Goal: Obtain resource: Obtain resource

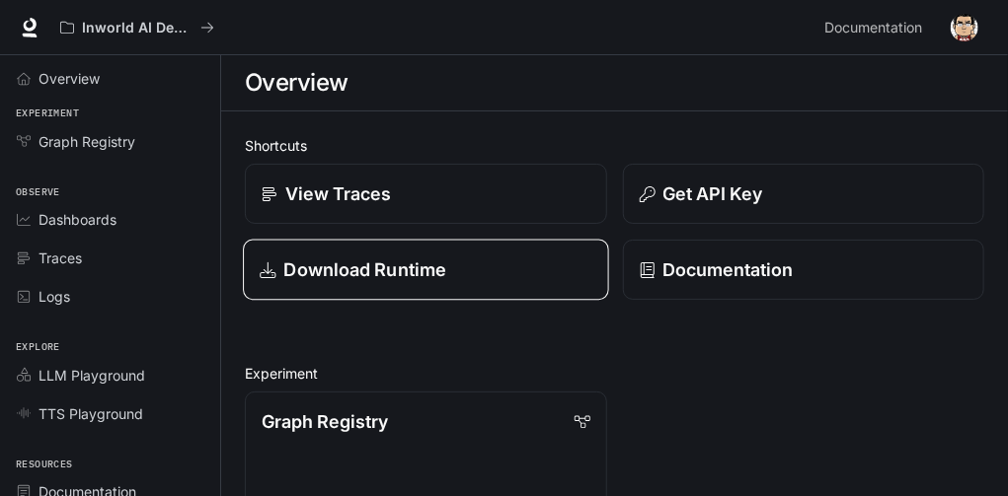
click at [393, 257] on div "Download Runtime" at bounding box center [426, 270] width 332 height 27
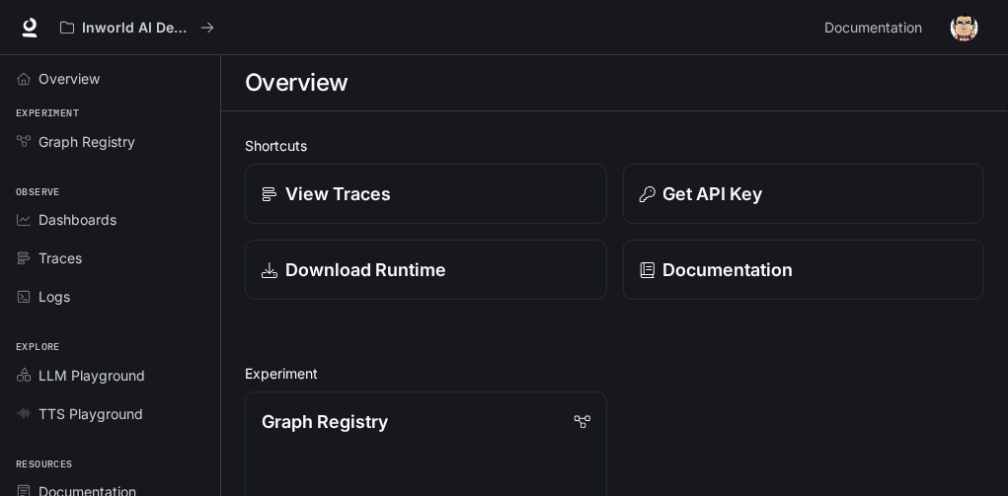
click at [977, 8] on button "button" at bounding box center [964, 27] width 39 height 39
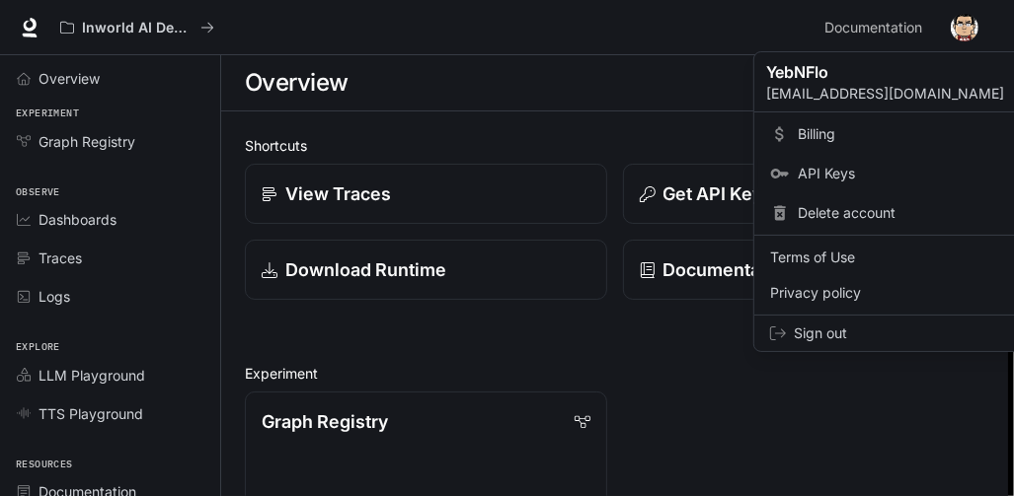
click at [819, 164] on span "API Keys" at bounding box center [924, 174] width 255 height 20
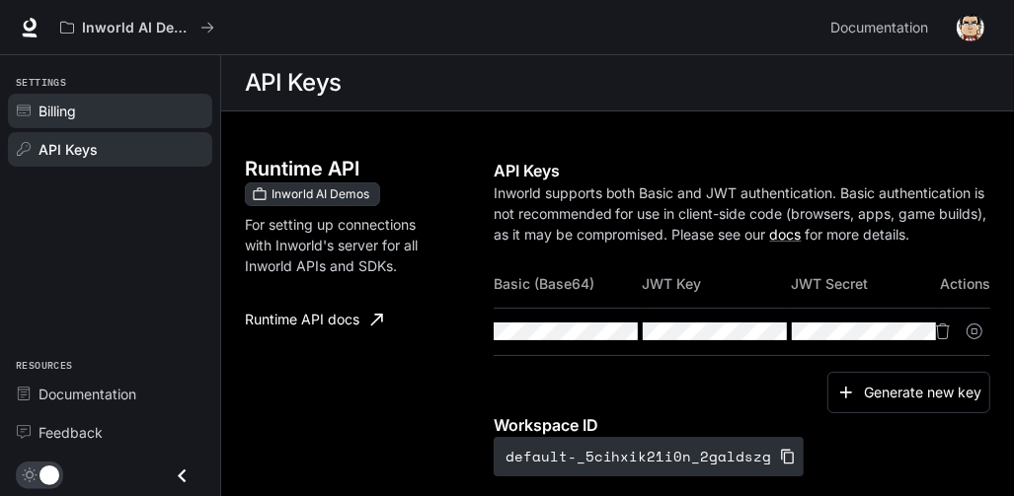
click at [48, 94] on link "Billing" at bounding box center [110, 111] width 204 height 35
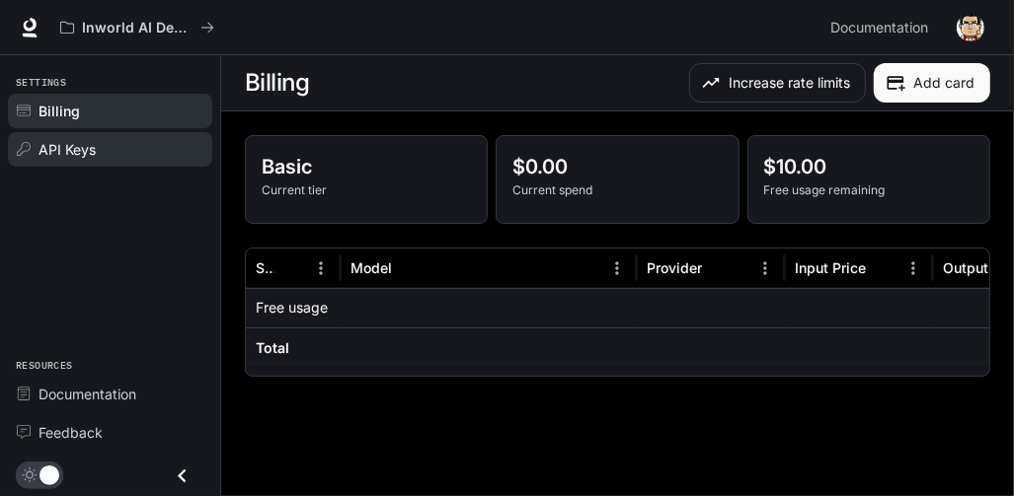
click at [84, 132] on link "API Keys" at bounding box center [110, 149] width 204 height 35
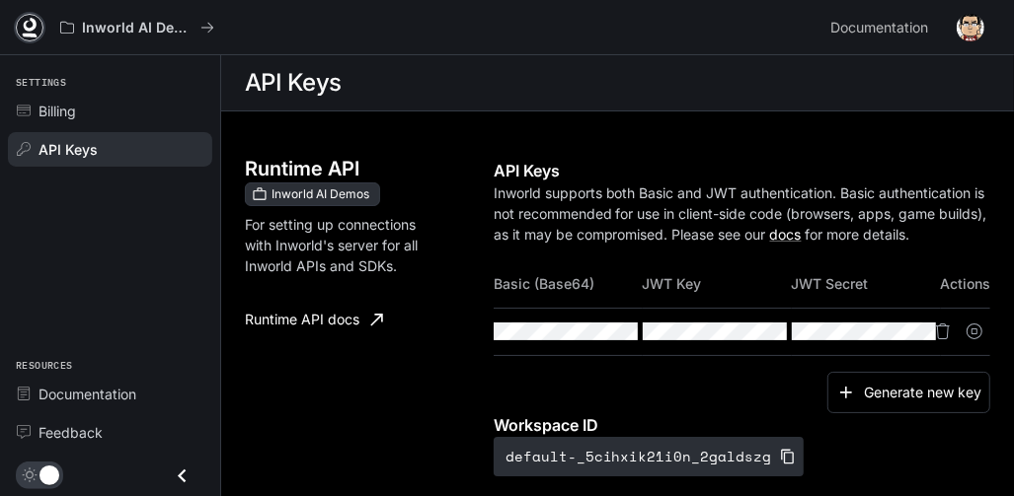
click at [26, 18] on icon at bounding box center [30, 25] width 13 height 14
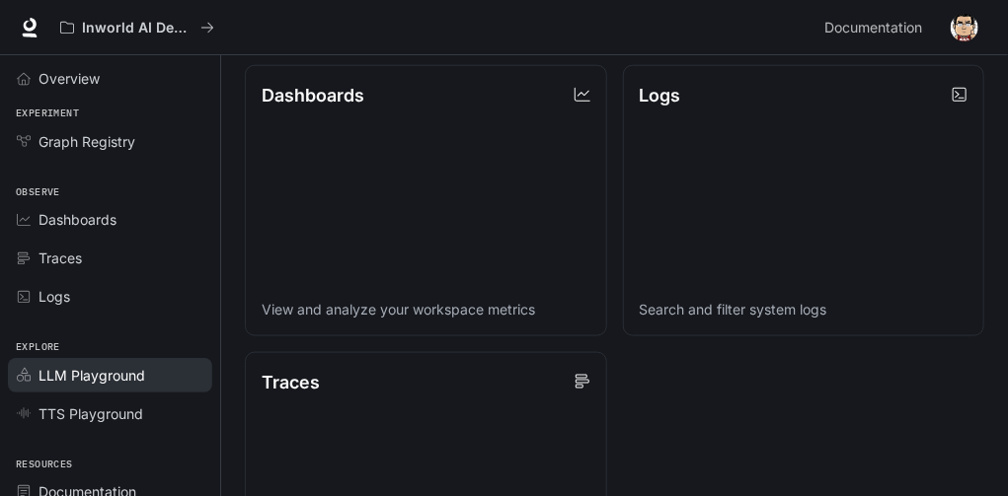
scroll to position [691, 0]
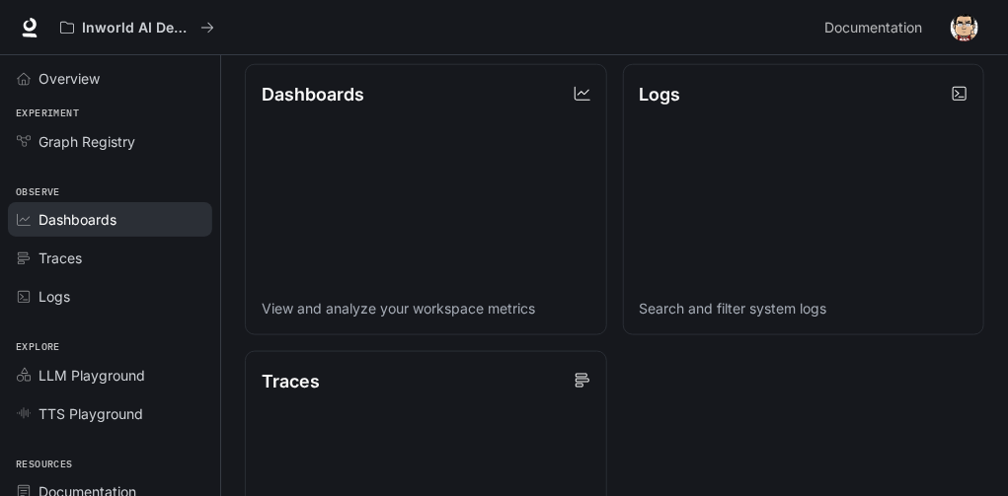
click at [76, 209] on span "Dashboards" at bounding box center [77, 219] width 78 height 21
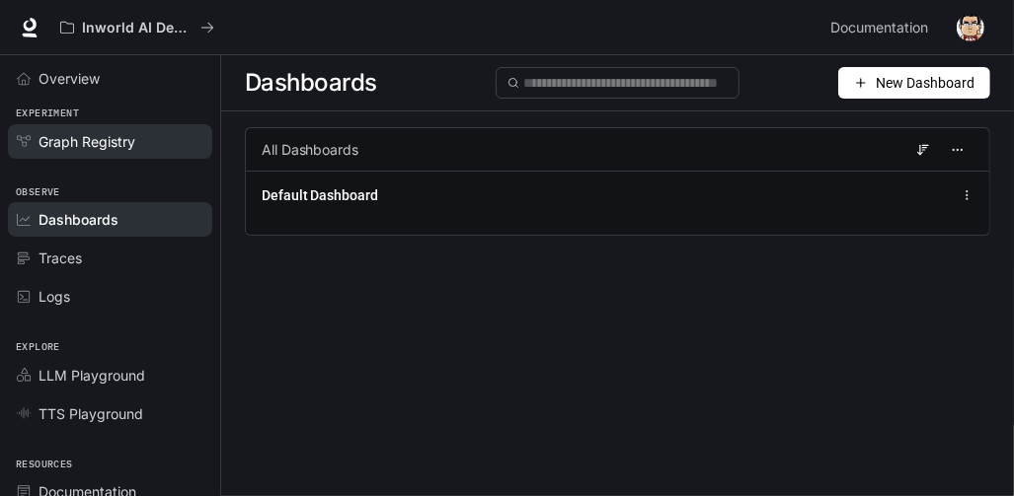
click at [102, 124] on link "Graph Registry" at bounding box center [110, 141] width 204 height 35
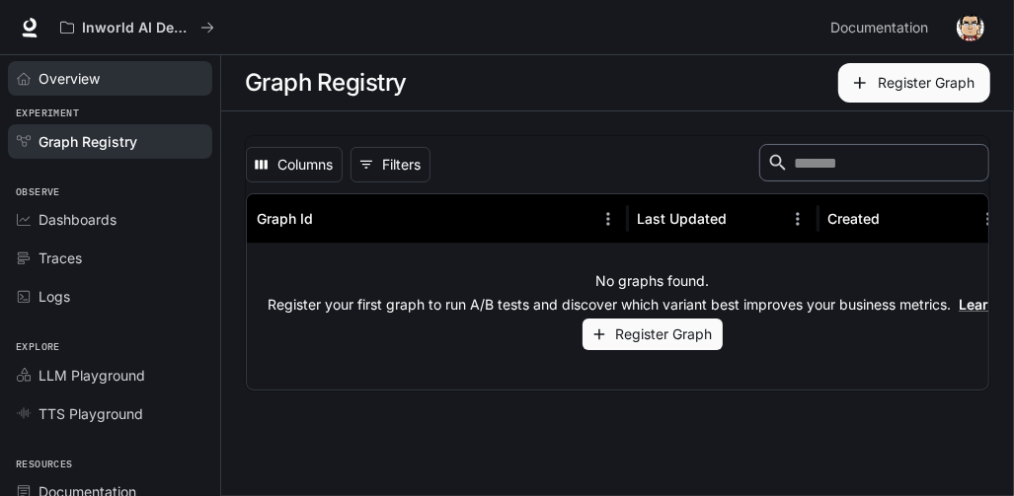
click at [38, 68] on span "Overview" at bounding box center [68, 78] width 61 height 21
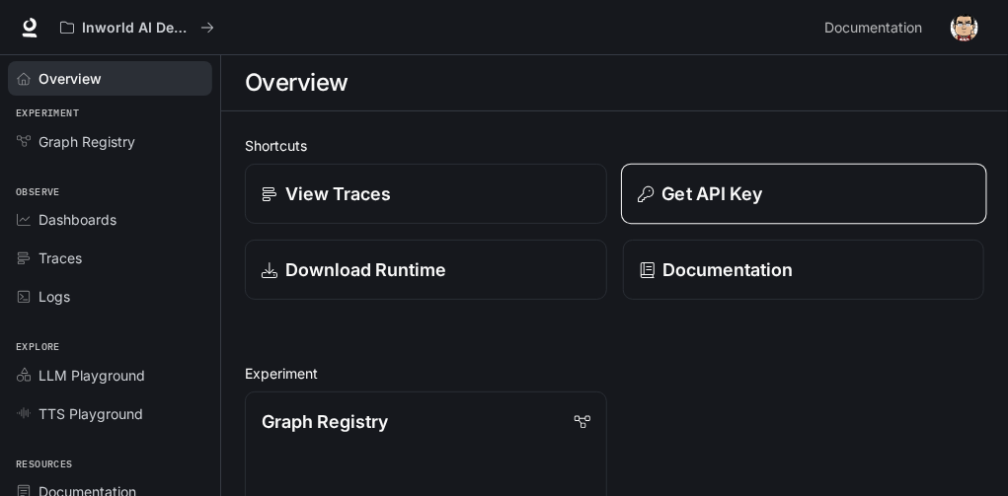
click at [661, 181] on p "Get API Key" at bounding box center [711, 194] width 101 height 27
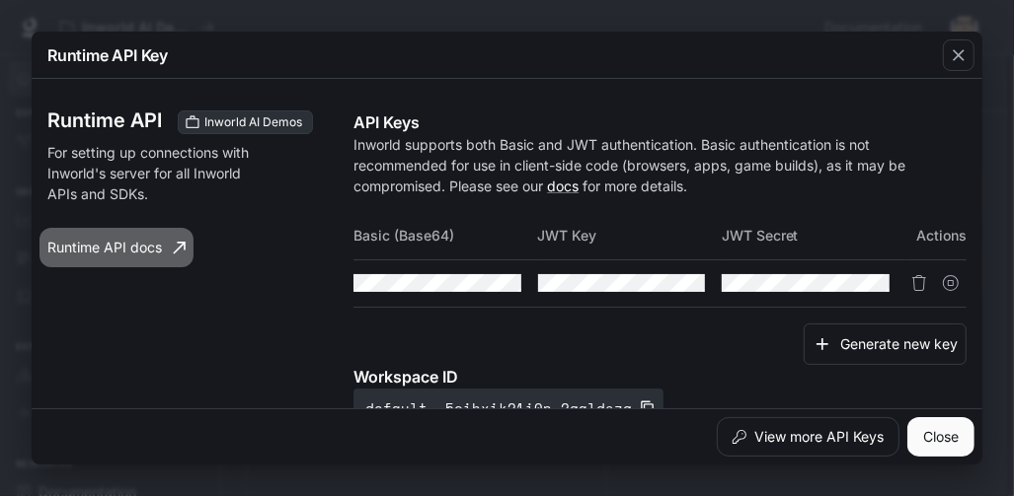
click at [173, 242] on icon at bounding box center [179, 248] width 13 height 12
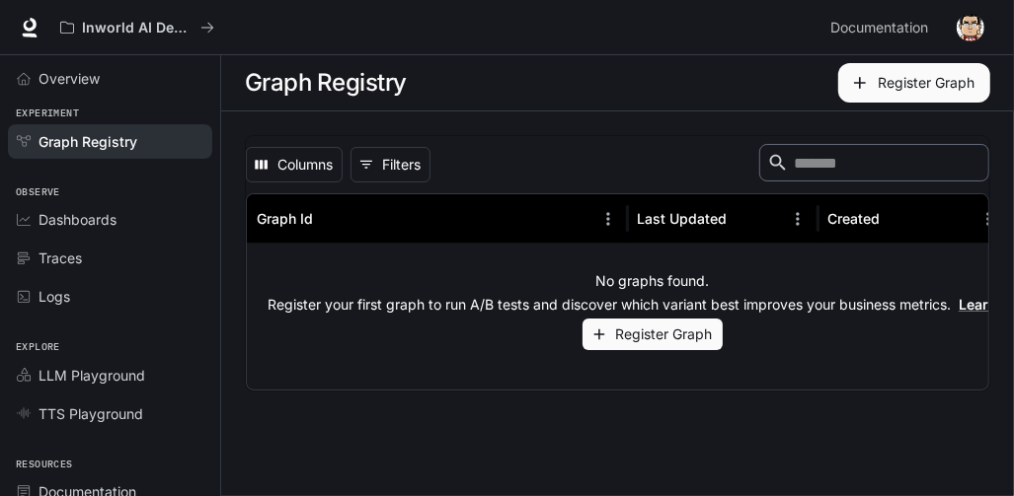
click at [79, 124] on link "Graph Registry" at bounding box center [110, 141] width 204 height 35
click at [24, 22] on icon at bounding box center [30, 25] width 13 height 14
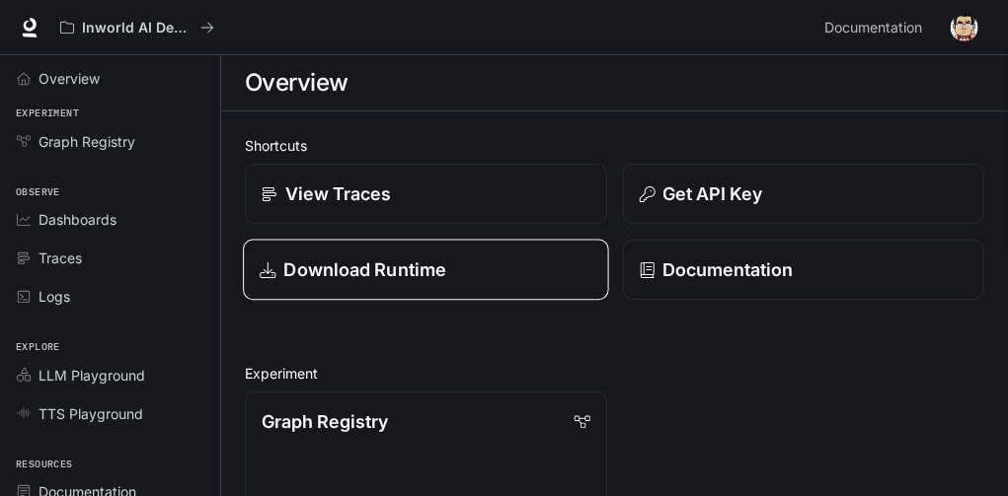
click at [294, 257] on p "Download Runtime" at bounding box center [365, 270] width 163 height 27
